Goal: Information Seeking & Learning: Learn about a topic

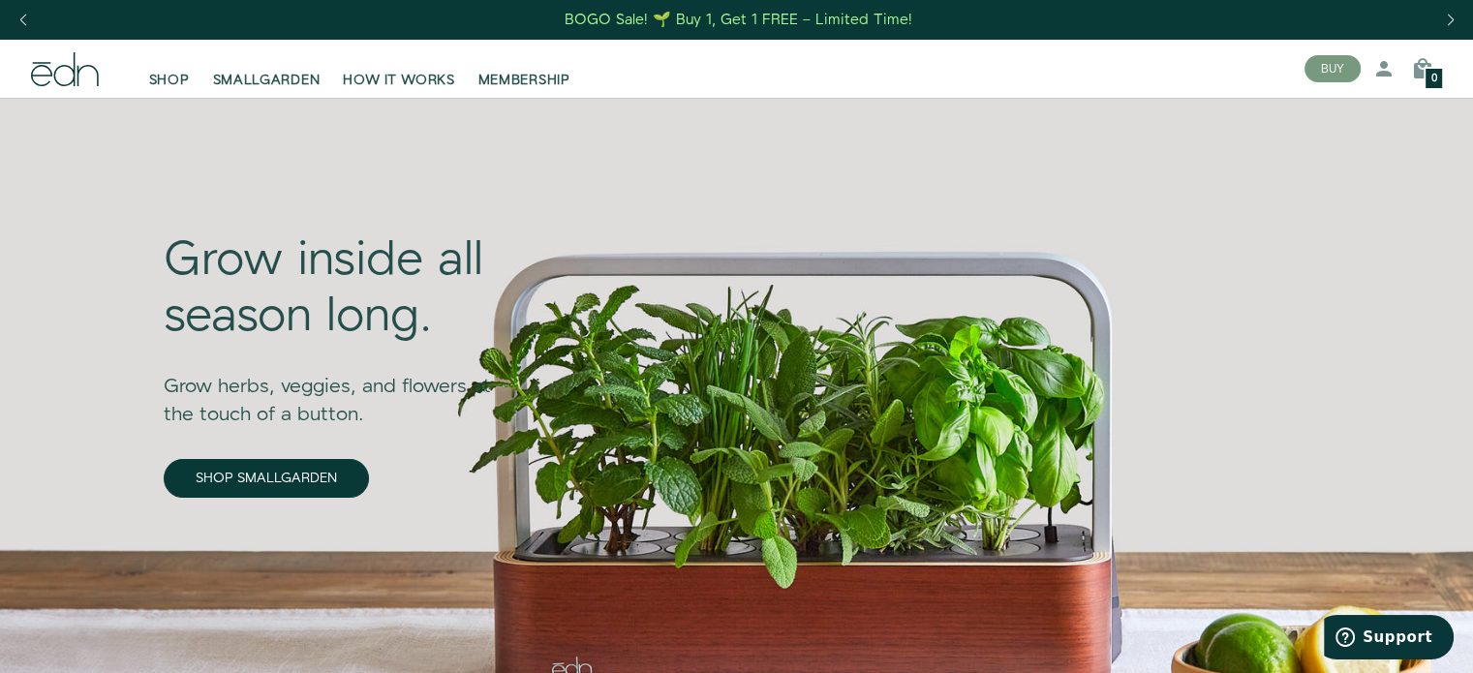
scroll to position [97, 0]
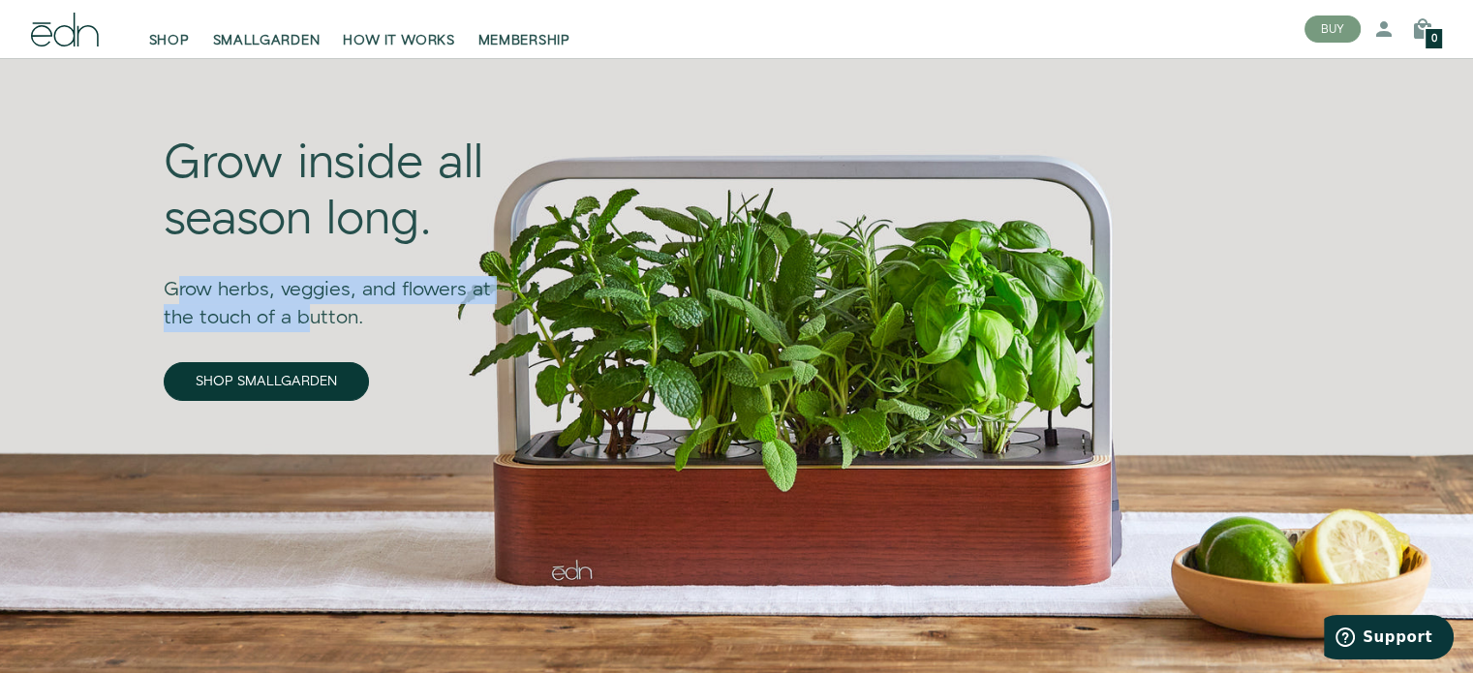
drag, startPoint x: 309, startPoint y: 317, endPoint x: 176, endPoint y: 278, distance: 138.2
click at [176, 278] on div "Grow herbs, veggies, and flowers at the touch of a button." at bounding box center [342, 290] width 356 height 83
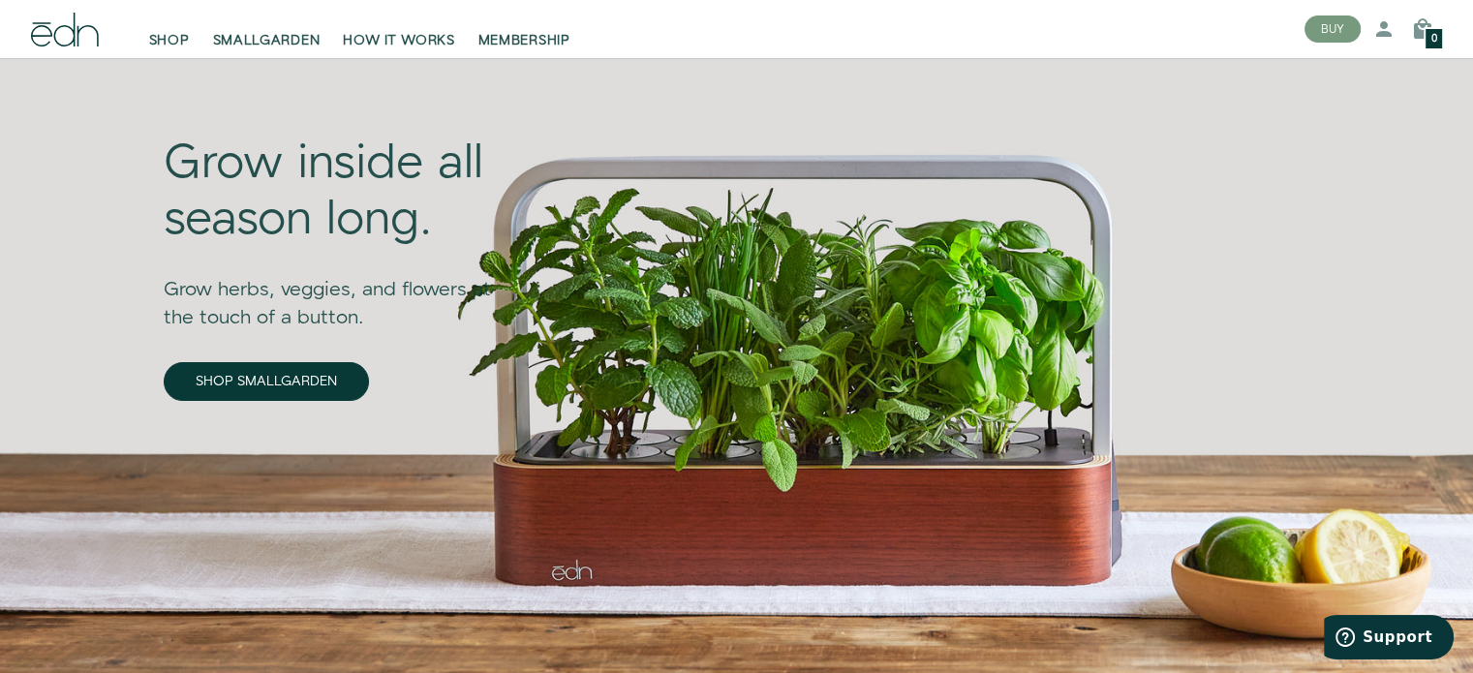
click at [366, 361] on div "Grow inside all season long. Grow herbs, veggies, and flowers at the touch of a…" at bounding box center [342, 333] width 356 height 626
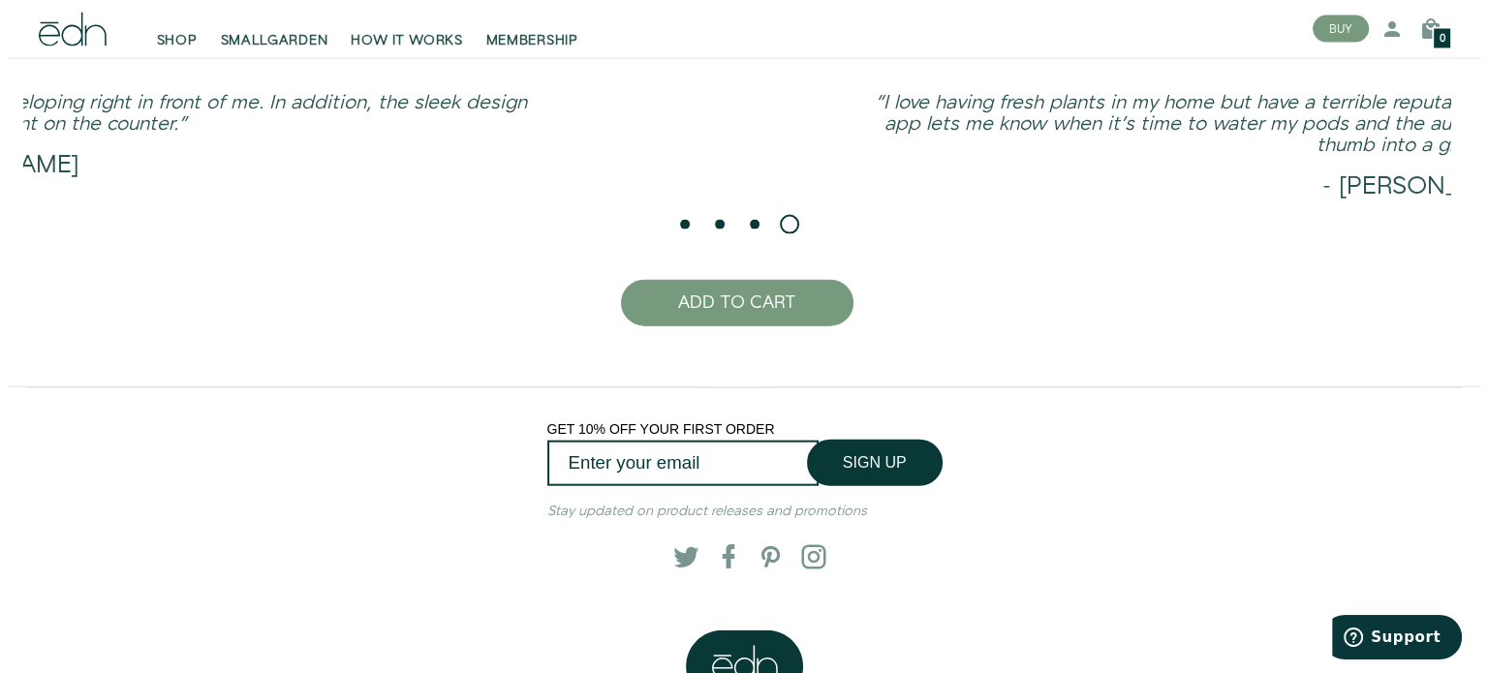
scroll to position [4375, 0]
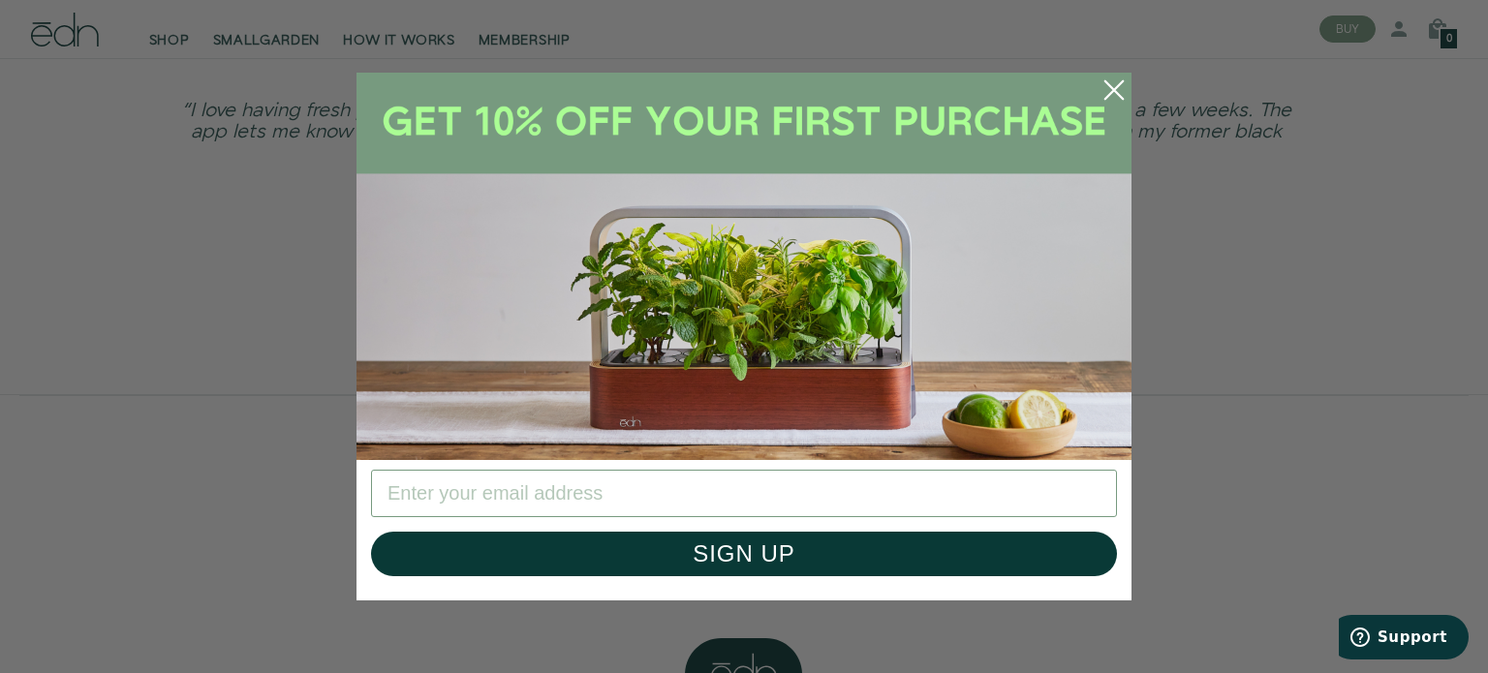
click at [1112, 84] on circle "Close dialog" at bounding box center [1114, 90] width 43 height 43
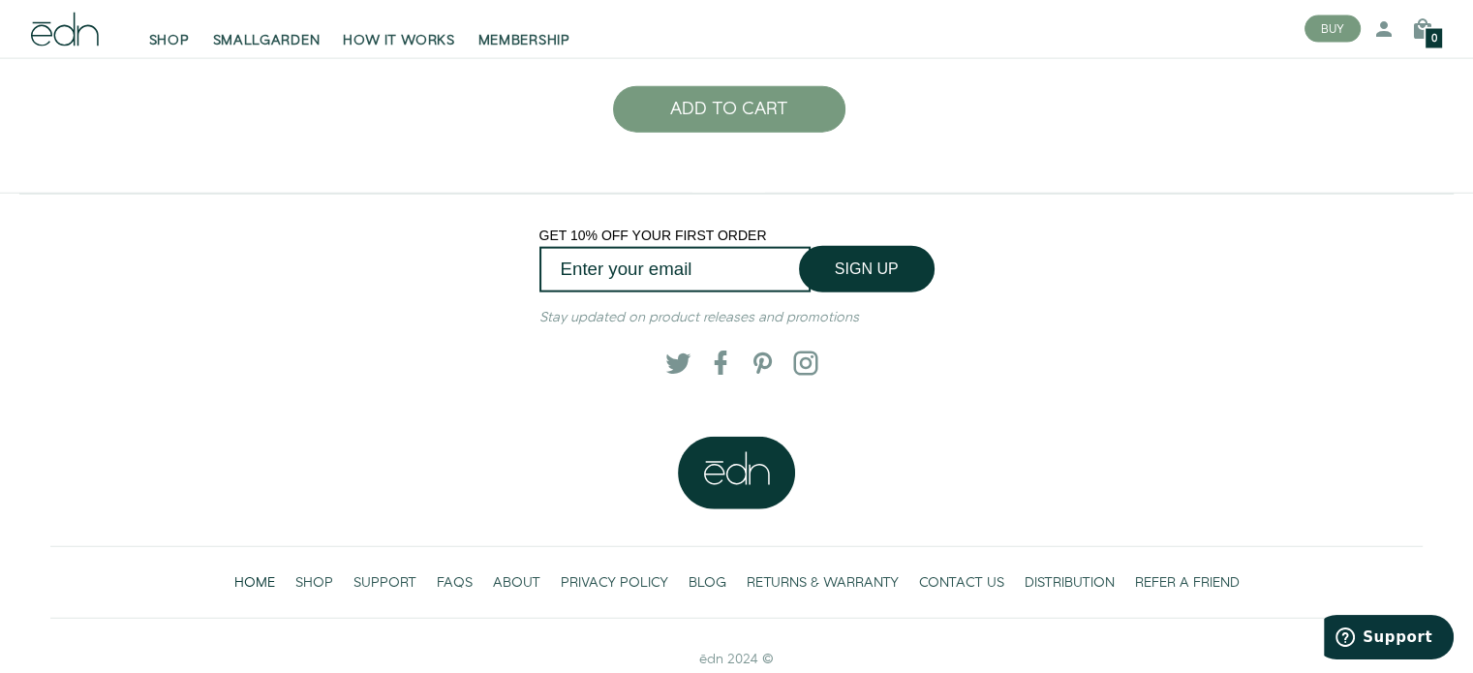
scroll to position [4576, 0]
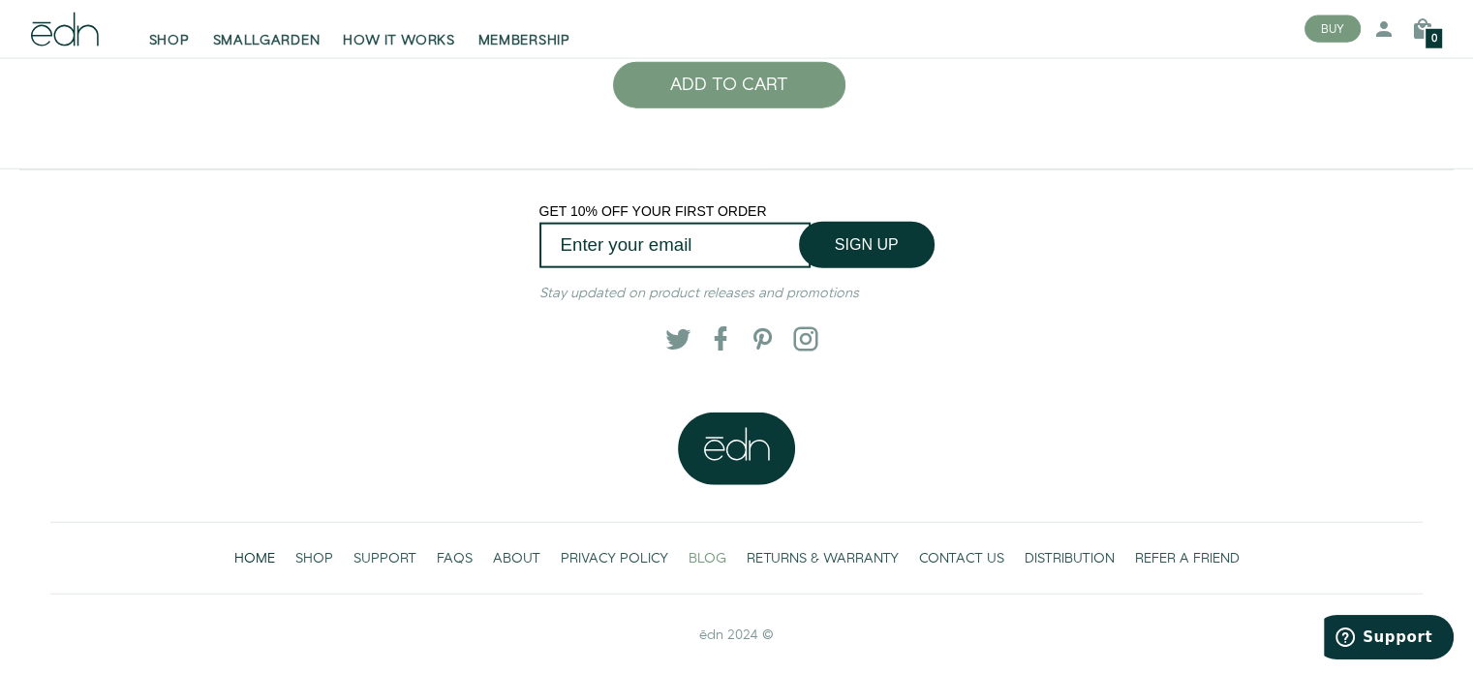
click at [705, 552] on span "BLOG" at bounding box center [708, 558] width 38 height 19
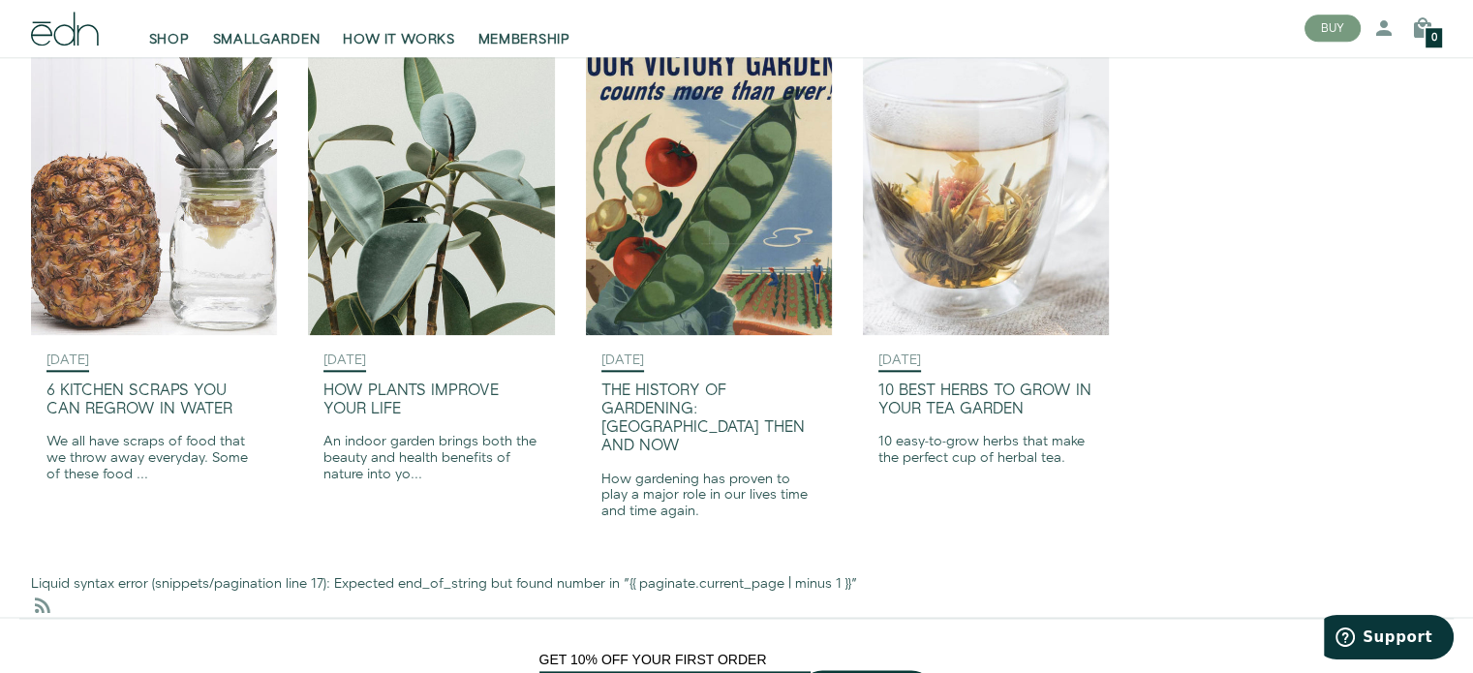
scroll to position [2492, 0]
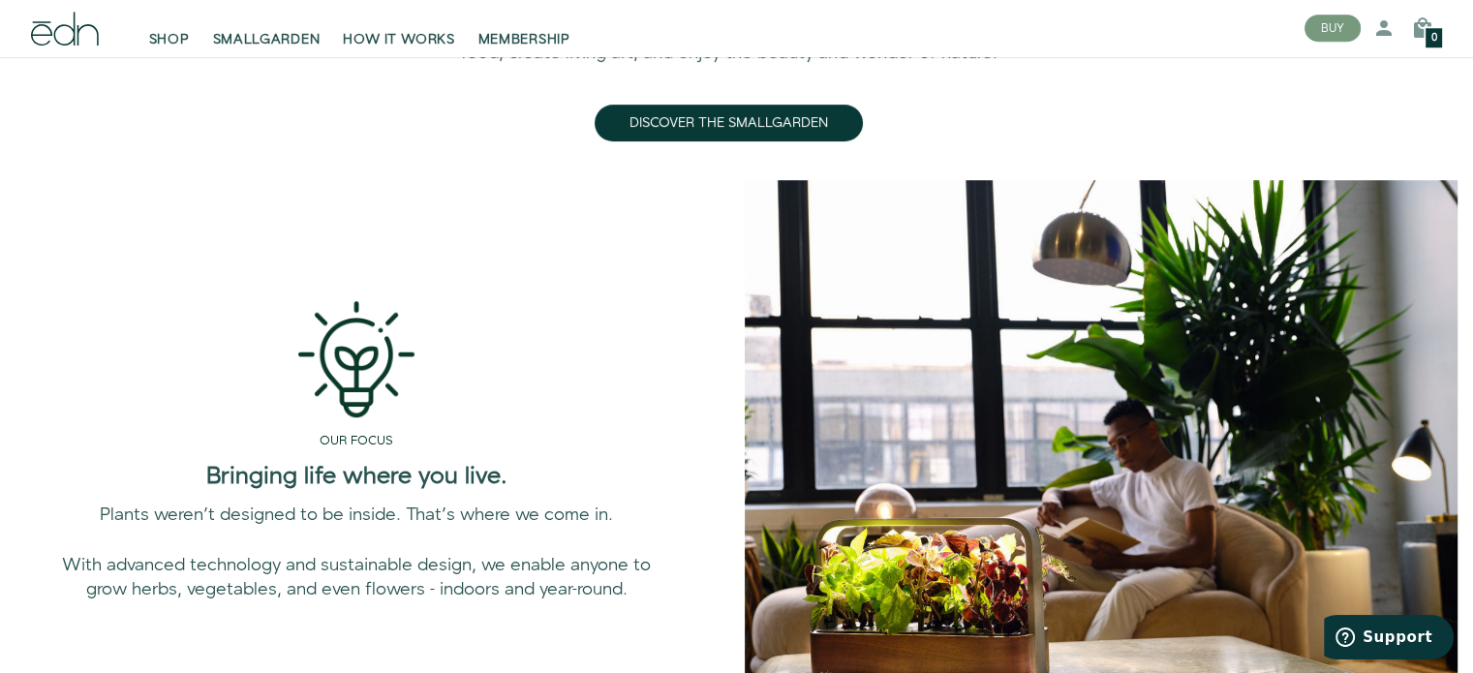
scroll to position [1065, 0]
